Goal: Information Seeking & Learning: Learn about a topic

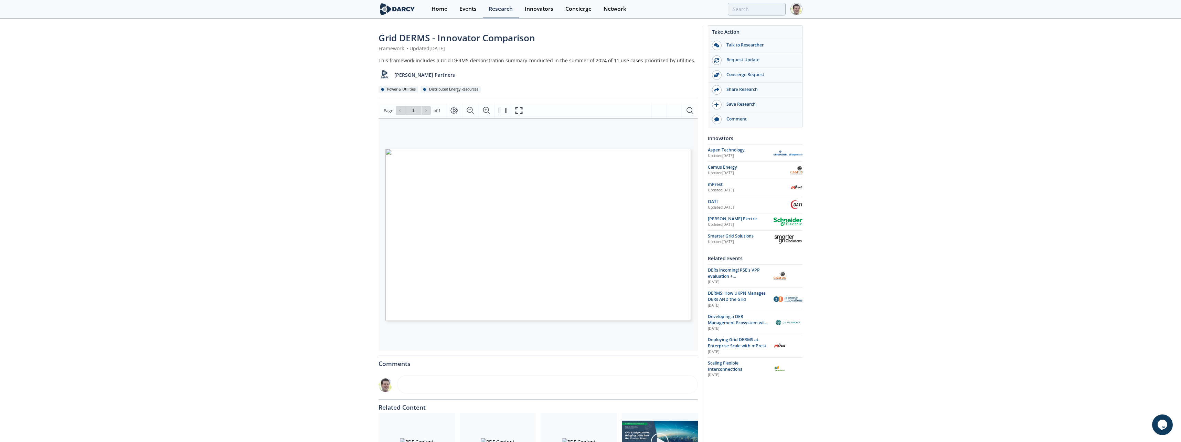
click at [408, 192] on span "Page 1" at bounding box center [941, 382] width 1093 height 409
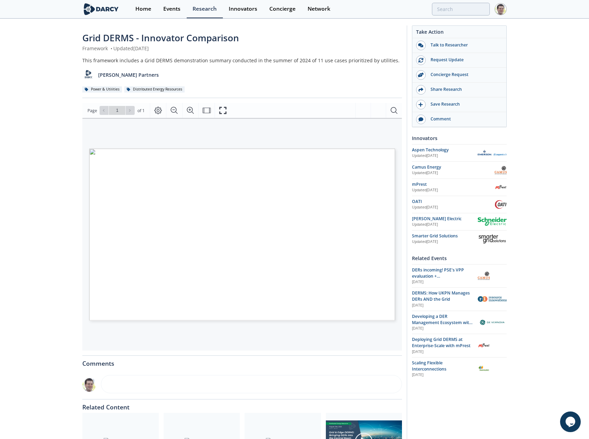
click at [114, 257] on span "Page 1" at bounding box center [369, 441] width 545 height 406
click at [71, 242] on div "Grid DERMS - Innovator Comparison Framework • Updated August 28, 2024 This fram…" at bounding box center [291, 261] width 583 height 484
click at [51, 298] on div "Grid DERMS - Innovator Comparison Framework • Updated August 28, 2024 This fram…" at bounding box center [291, 261] width 583 height 484
click at [113, 289] on span "Page 1" at bounding box center [369, 441] width 545 height 406
click at [225, 106] on icon "Fullscreen" at bounding box center [223, 110] width 8 height 8
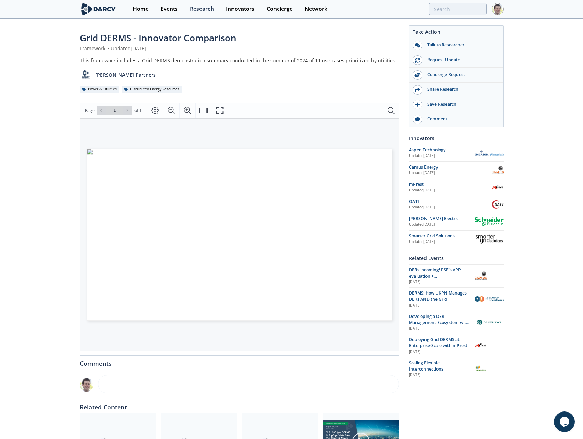
click at [59, 303] on div "Grid DERMS - Innovator Comparison Framework • Updated August 28, 2024 This fram…" at bounding box center [291, 261] width 583 height 484
click at [222, 108] on icon "Fullscreen" at bounding box center [223, 110] width 8 height 8
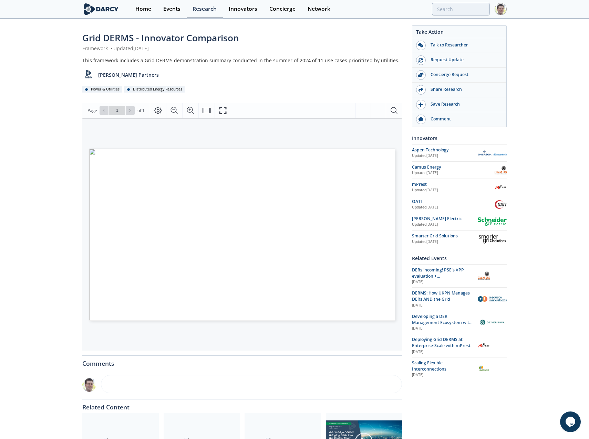
click at [114, 287] on span "Page 1" at bounding box center [369, 441] width 545 height 406
click at [57, 214] on div "Grid DERMS - Innovator Comparison Framework • Updated August 28, 2024 This fram…" at bounding box center [291, 261] width 583 height 484
click at [537, 81] on div "Grid DERMS - Innovator Comparison Framework • Updated August 28, 2024 This fram…" at bounding box center [291, 261] width 583 height 484
